Goal: Task Accomplishment & Management: Use online tool/utility

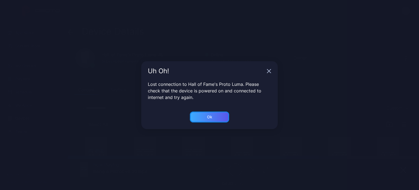
click at [211, 115] on div "Ok" at bounding box center [209, 117] width 5 height 4
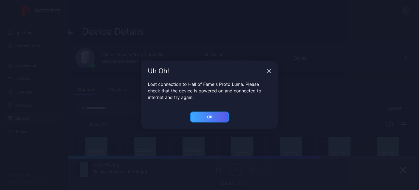
click at [211, 113] on div "Ok" at bounding box center [209, 116] width 39 height 11
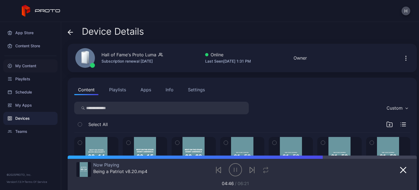
click at [21, 68] on div "My Content" at bounding box center [30, 65] width 54 height 13
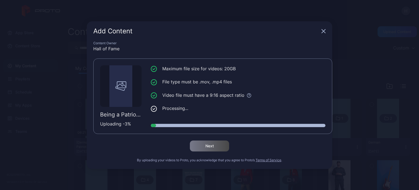
drag, startPoint x: 211, startPoint y: 31, endPoint x: 234, endPoint y: 53, distance: 31.9
click at [211, 31] on div "Add Content" at bounding box center [206, 31] width 226 height 7
click at [249, 106] on li "Processing..." at bounding box center [238, 108] width 175 height 7
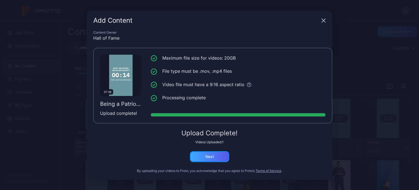
click at [220, 157] on div "Next" at bounding box center [209, 156] width 39 height 11
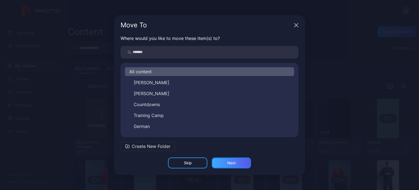
click at [229, 163] on div "Next" at bounding box center [231, 162] width 8 height 4
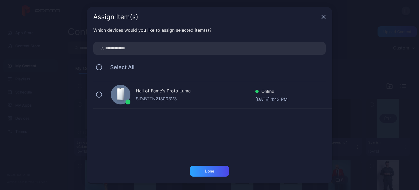
click at [149, 92] on div "Hall of Fame's Proto Luma" at bounding box center [196, 91] width 120 height 8
click at [206, 170] on div "Done" at bounding box center [209, 171] width 9 height 4
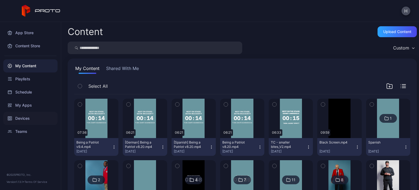
click at [23, 114] on div "Devices" at bounding box center [30, 118] width 54 height 13
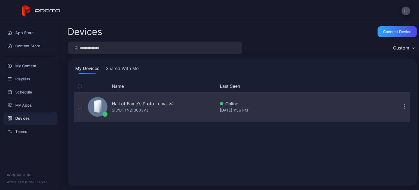
click at [190, 110] on div "Hall of Fame's Proto [PERSON_NAME]: BTTN213003V3" at bounding box center [151, 106] width 130 height 27
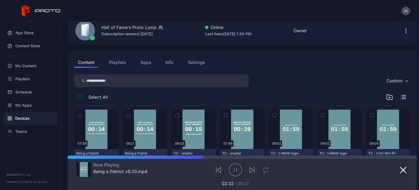
scroll to position [55, 0]
